Goal: Obtain resource: Obtain resource

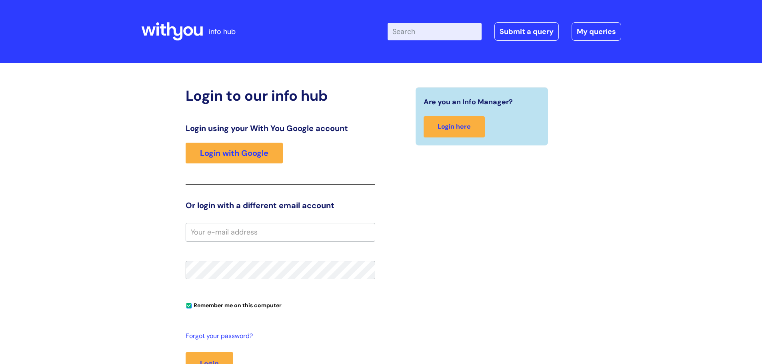
scroll to position [40, 0]
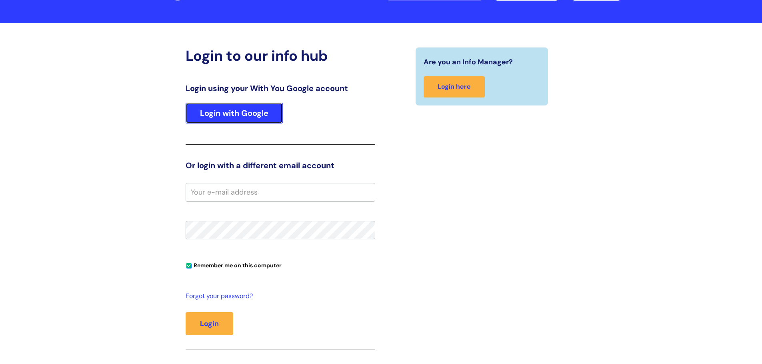
click at [244, 113] on link "Login with Google" at bounding box center [234, 113] width 97 height 21
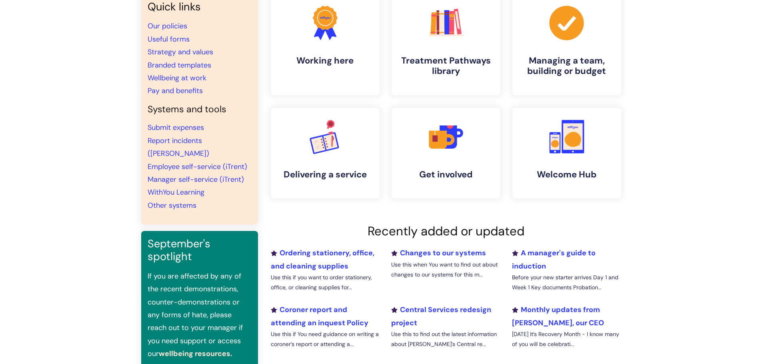
scroll to position [80, 0]
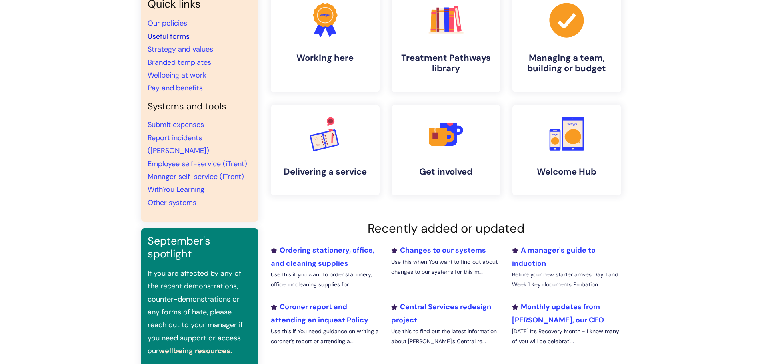
click at [185, 34] on link "Useful forms" at bounding box center [169, 37] width 42 height 10
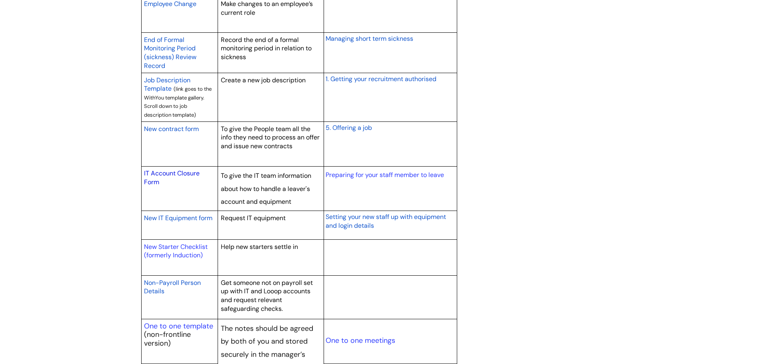
scroll to position [720, 0]
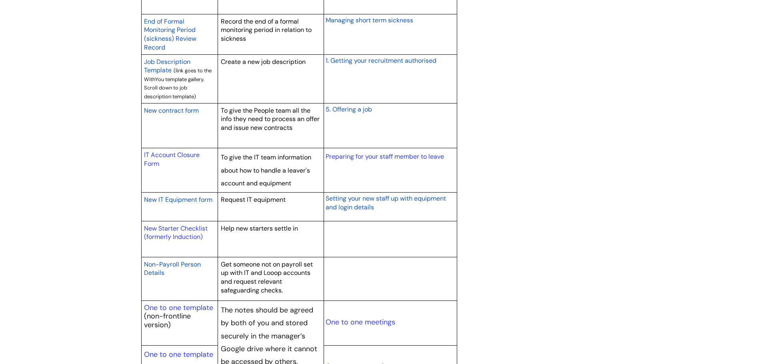
click at [182, 108] on span "New contract form" at bounding box center [171, 110] width 55 height 8
